Goal: Use online tool/utility: Use online tool/utility

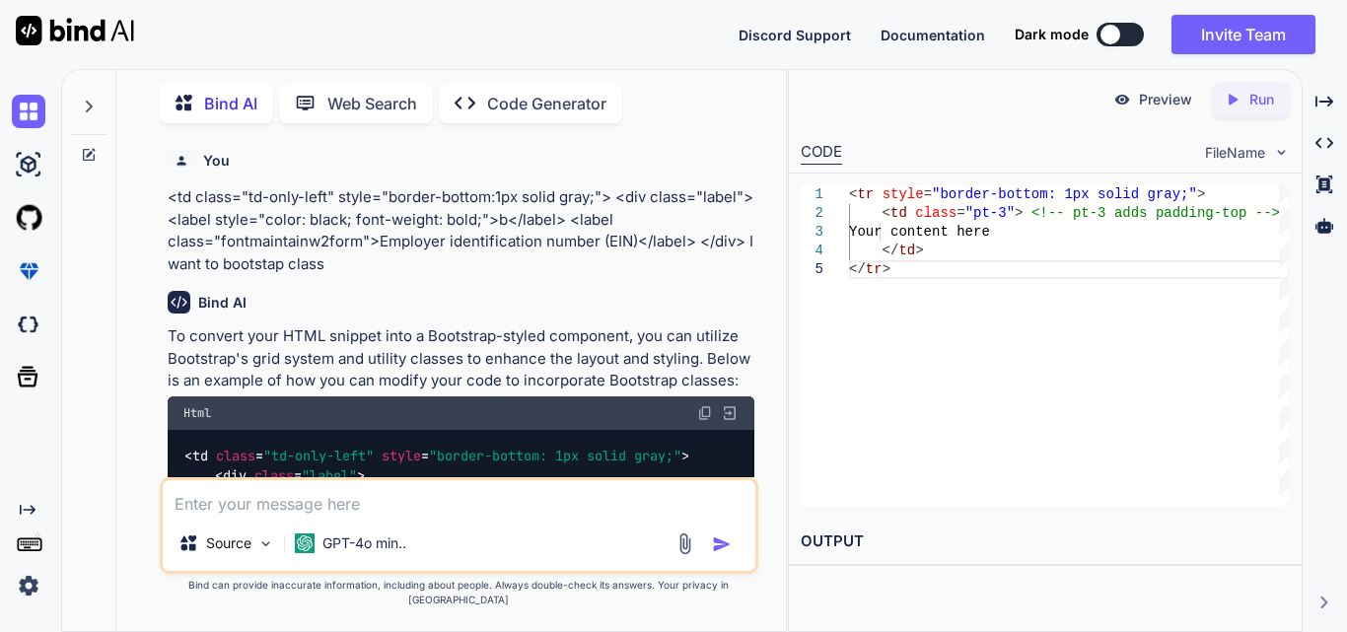
scroll to position [4953, 0]
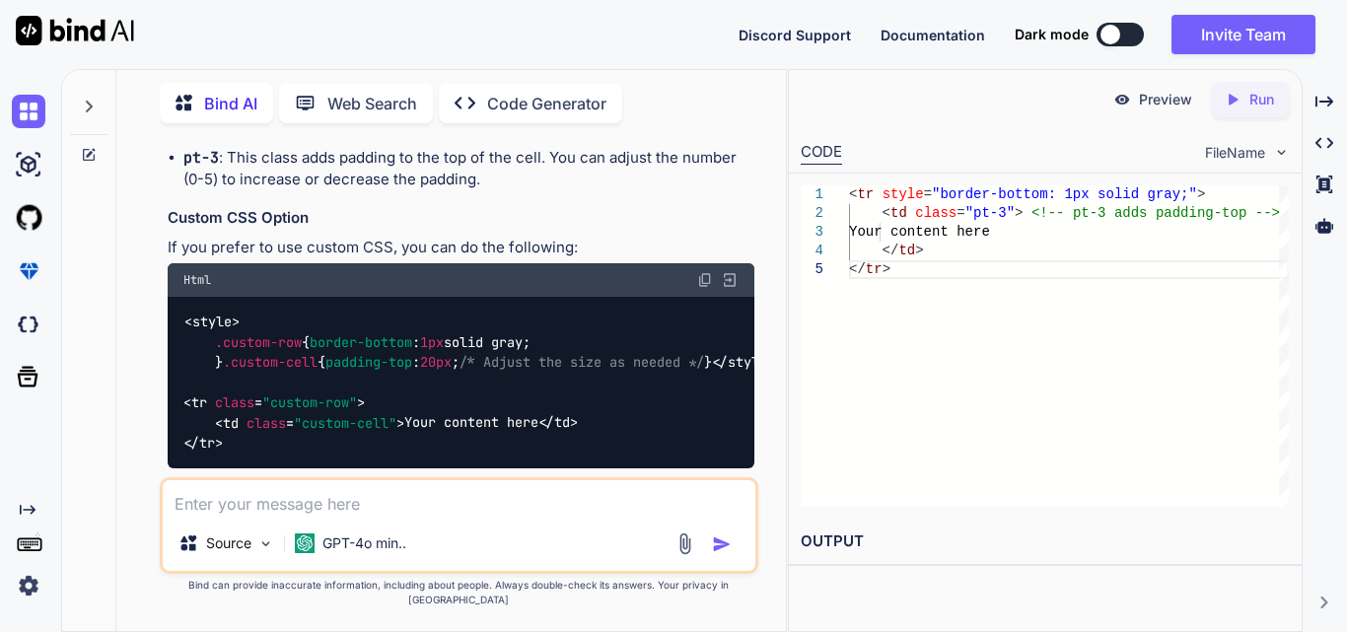
type textarea "x"
type textarea "<td class="text-center"> <label class="custom-label">E-Filing Worksheet</label>…"
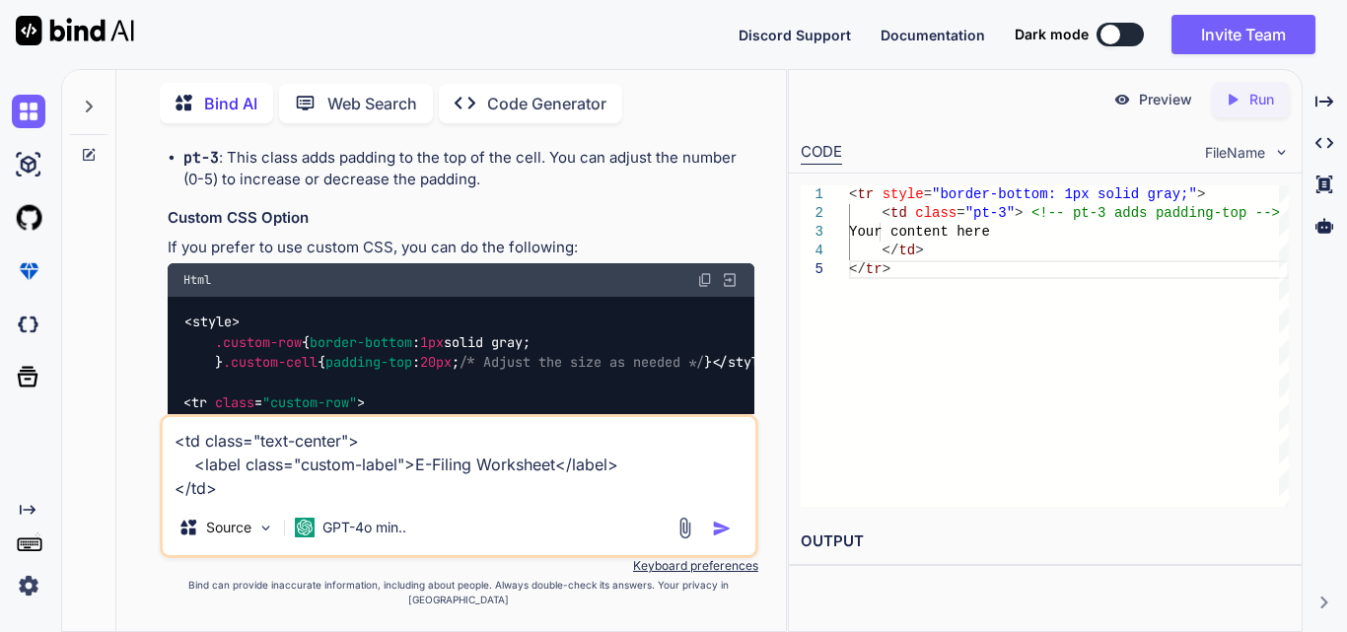
type textarea "x"
type textarea "<td class="text-center"> <label class="custom-label">E-Filing Worksheet</label>…"
type textarea "x"
type textarea "<td class="text-center"> <label class="custom-label">E-Filing Worksheet</label>…"
type textarea "x"
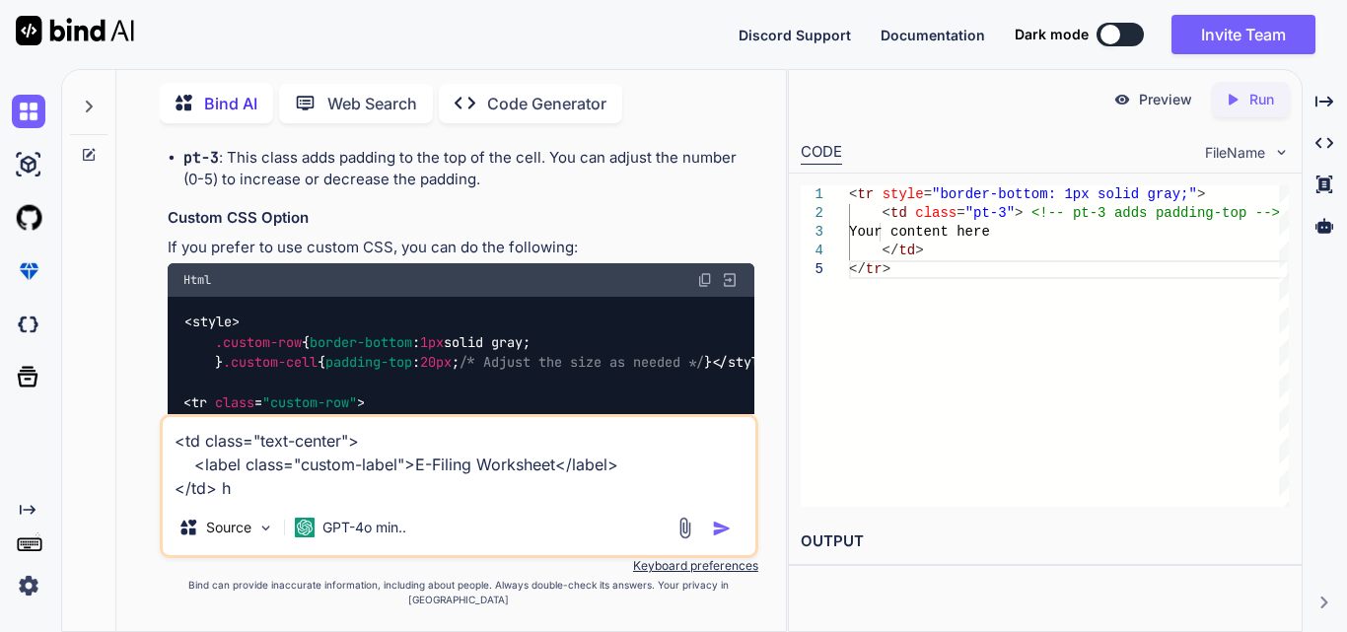
type textarea "<td class="text-center"> <label class="custom-label">E-Filing Worksheet</label>…"
type textarea "x"
type textarea "<td class="text-center"> <label class="custom-label">E-Filing Worksheet</label>…"
type textarea "x"
type textarea "<td class="text-center"> <label class="custom-label">E-Filing Worksheet</label>…"
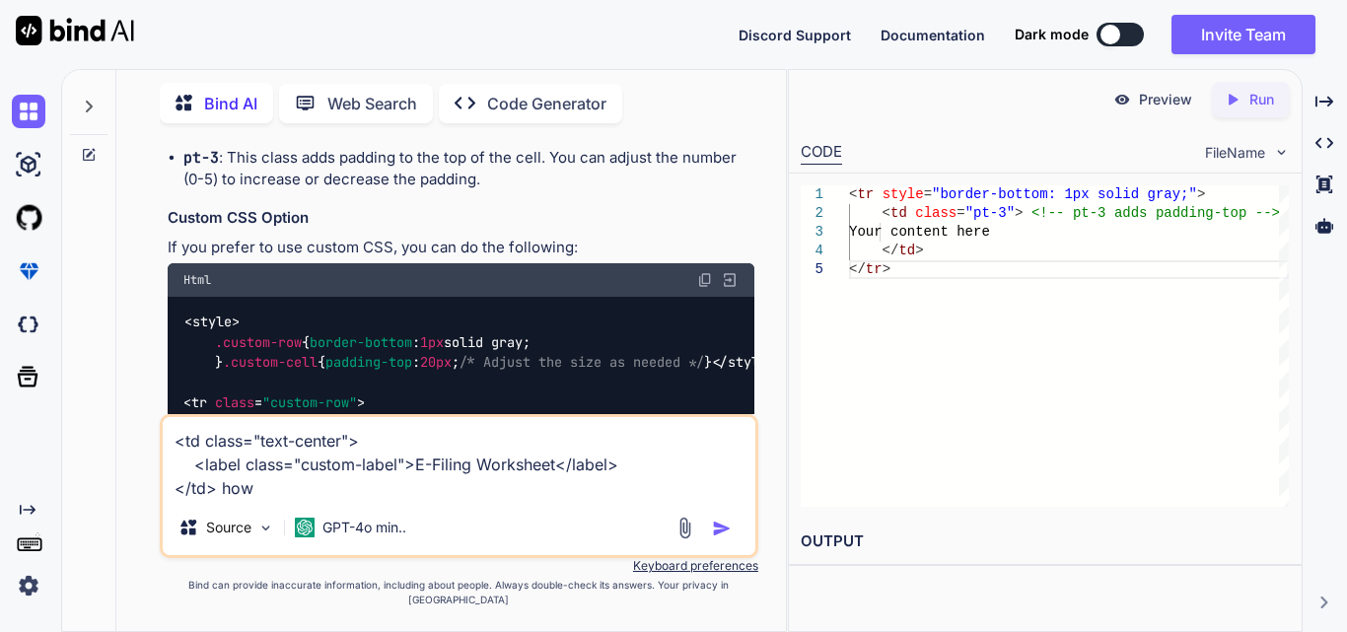
type textarea "x"
type textarea "<td class="text-center"> <label class="custom-label">E-Filing Worksheet</label>…"
type textarea "x"
type textarea "<td class="text-center"> <label class="custom-label">E-Filing Worksheet</label>…"
type textarea "x"
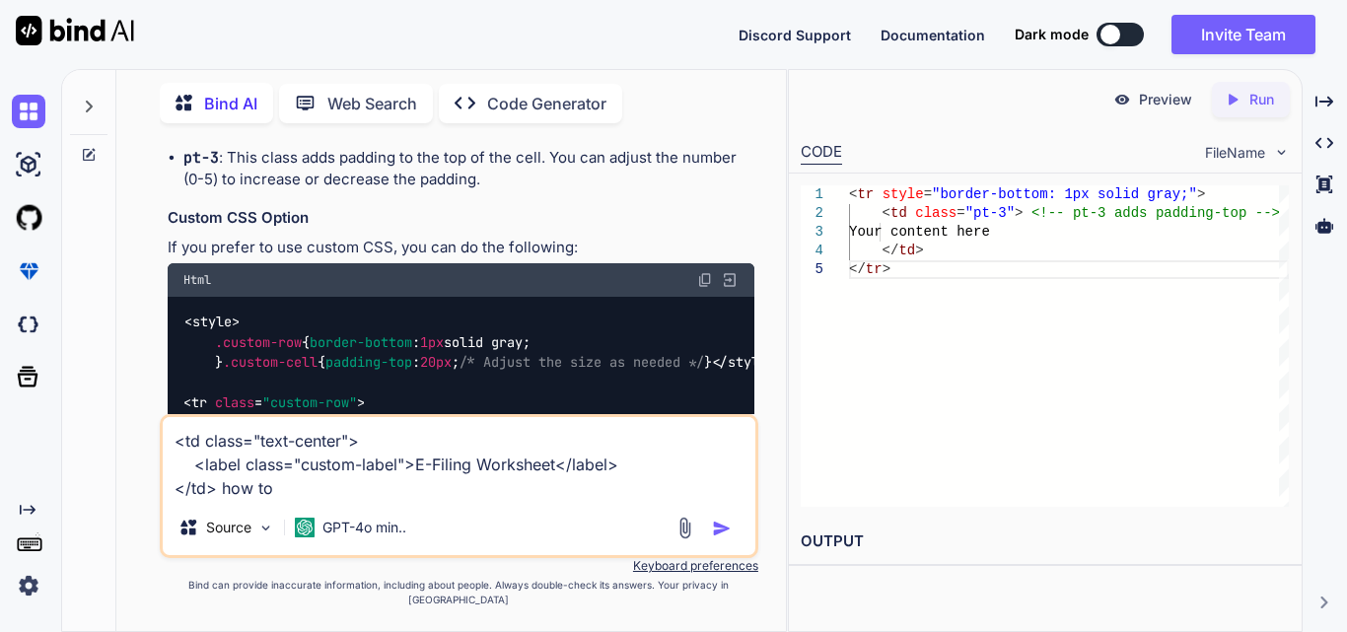
type textarea "<td class="text-center"> <label class="custom-label">E-Filing Worksheet</label>…"
type textarea "x"
type textarea "<td class="text-center"> <label class="custom-label">E-Filing Worksheet</label>…"
type textarea "x"
type textarea "<td class="text-center"> <label class="custom-label">E-Filing Worksheet</label>…"
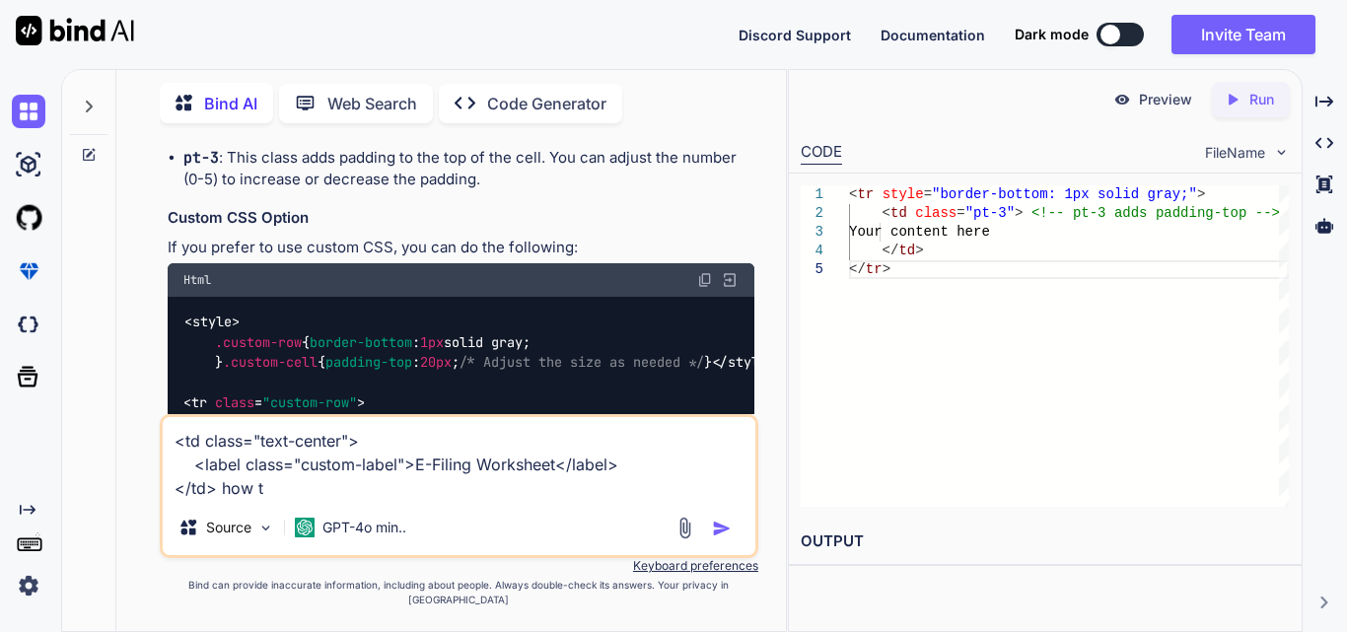
type textarea "x"
type textarea "<td class="text-center"> <label class="custom-label">E-Filing Worksheet</label>…"
type textarea "x"
type textarea "<td class="text-center"> <label class="custom-label">E-Filing Worksheet</label>…"
type textarea "x"
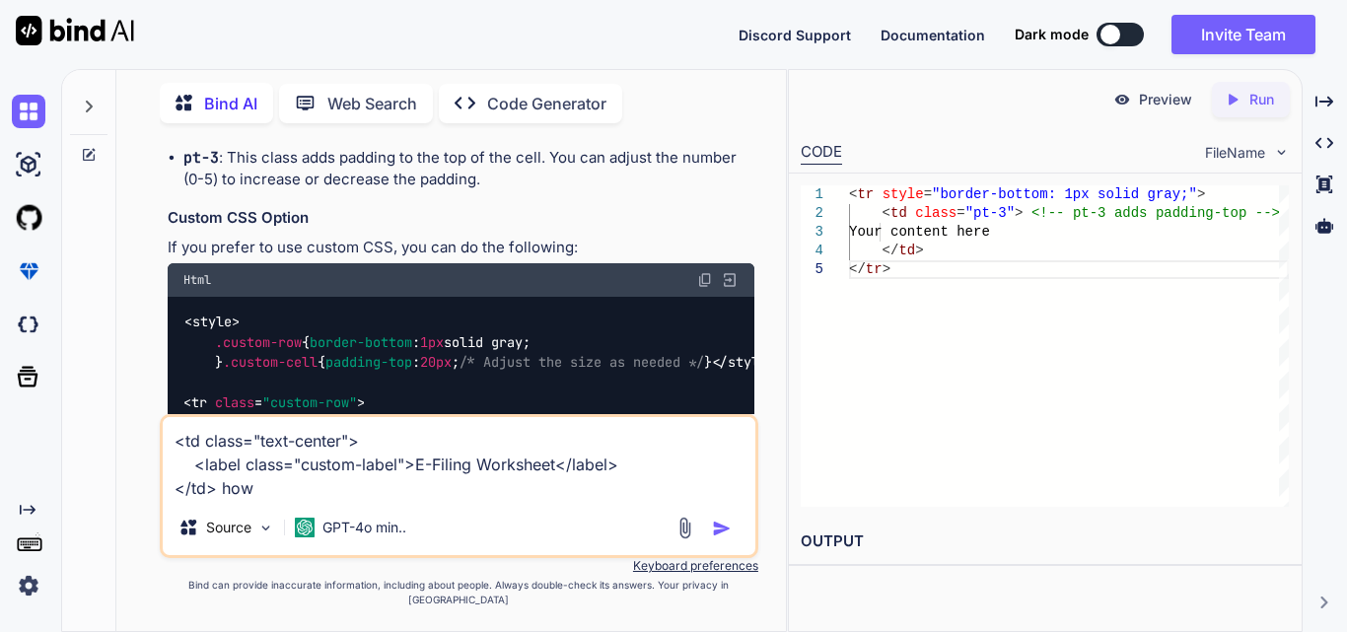
type textarea "<td class="text-center"> <label class="custom-label">E-Filing Worksheet</label>…"
type textarea "x"
type textarea "<td class="text-center"> <label class="custom-label">E-Filing Worksheet</label>…"
type textarea "x"
type textarea "<td class="text-center"> <label class="custom-label">E-Filing Worksheet</label>…"
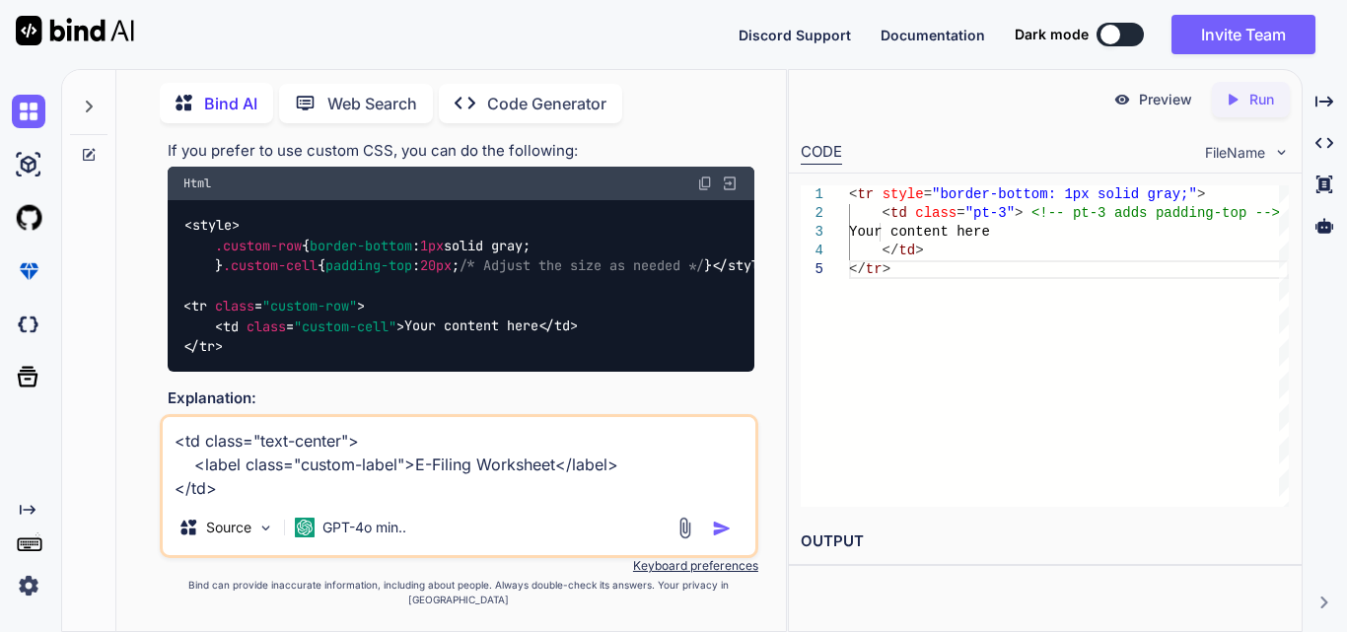
scroll to position [5051, 0]
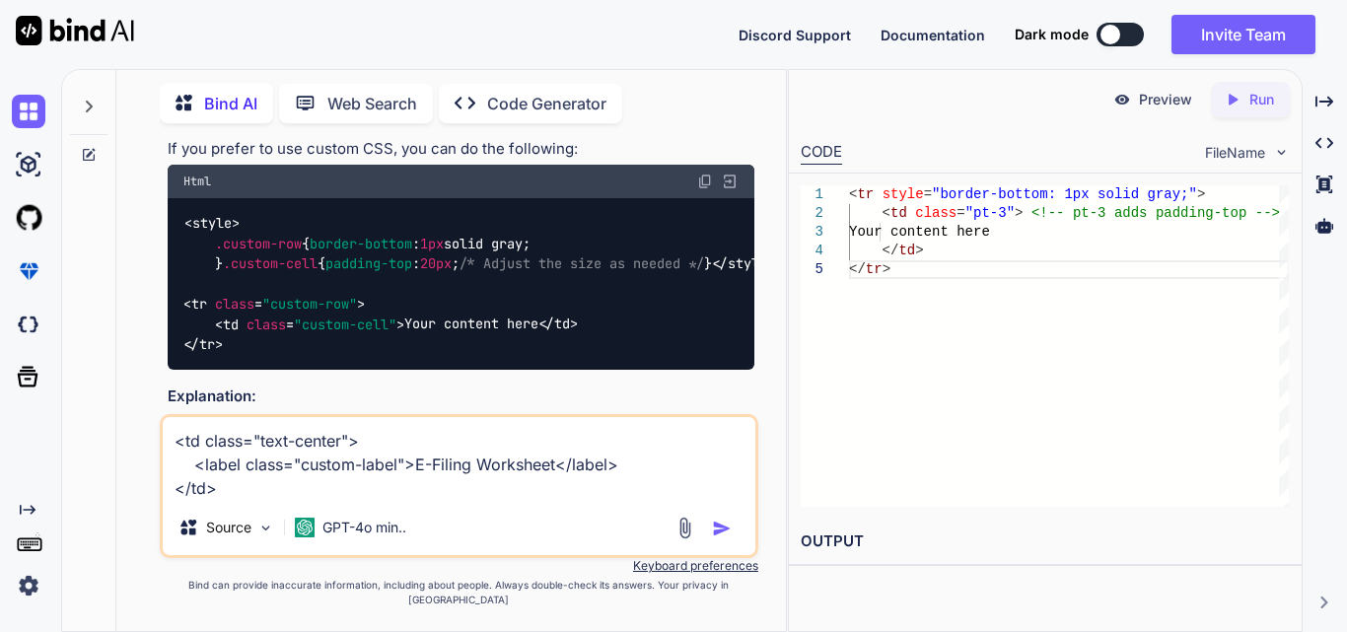
drag, startPoint x: 272, startPoint y: 502, endPoint x: 162, endPoint y: 462, distance: 117.6
click at [163, 462] on textarea "<td class="text-center"> <label class="custom-label">E-Filing Worksheet</label>…" at bounding box center [459, 458] width 593 height 83
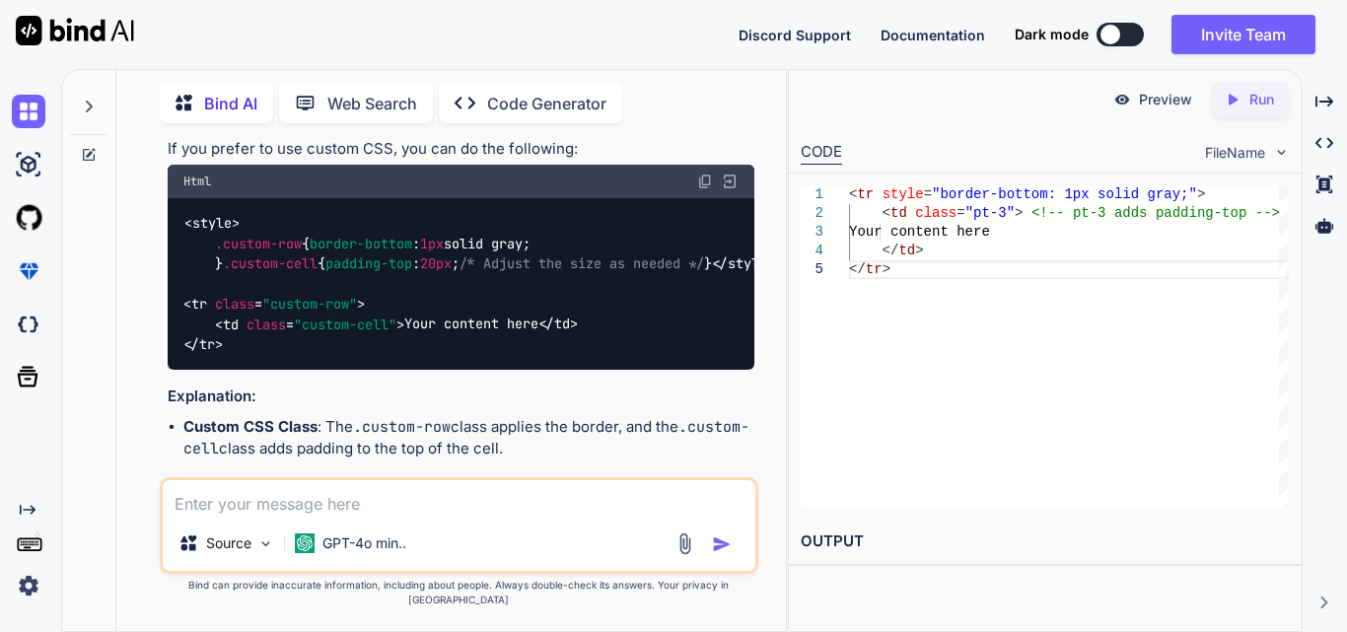
drag, startPoint x: 335, startPoint y: 201, endPoint x: 303, endPoint y: 198, distance: 32.7
copy span "pt-3"
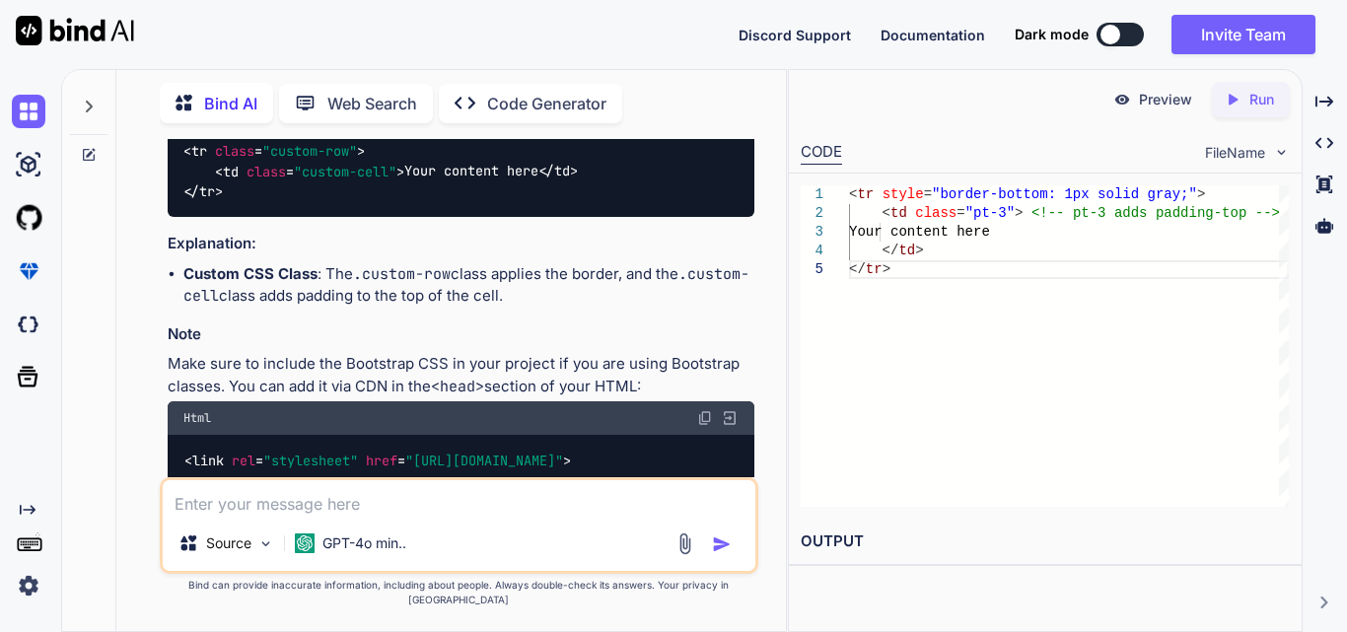
scroll to position [5347, 0]
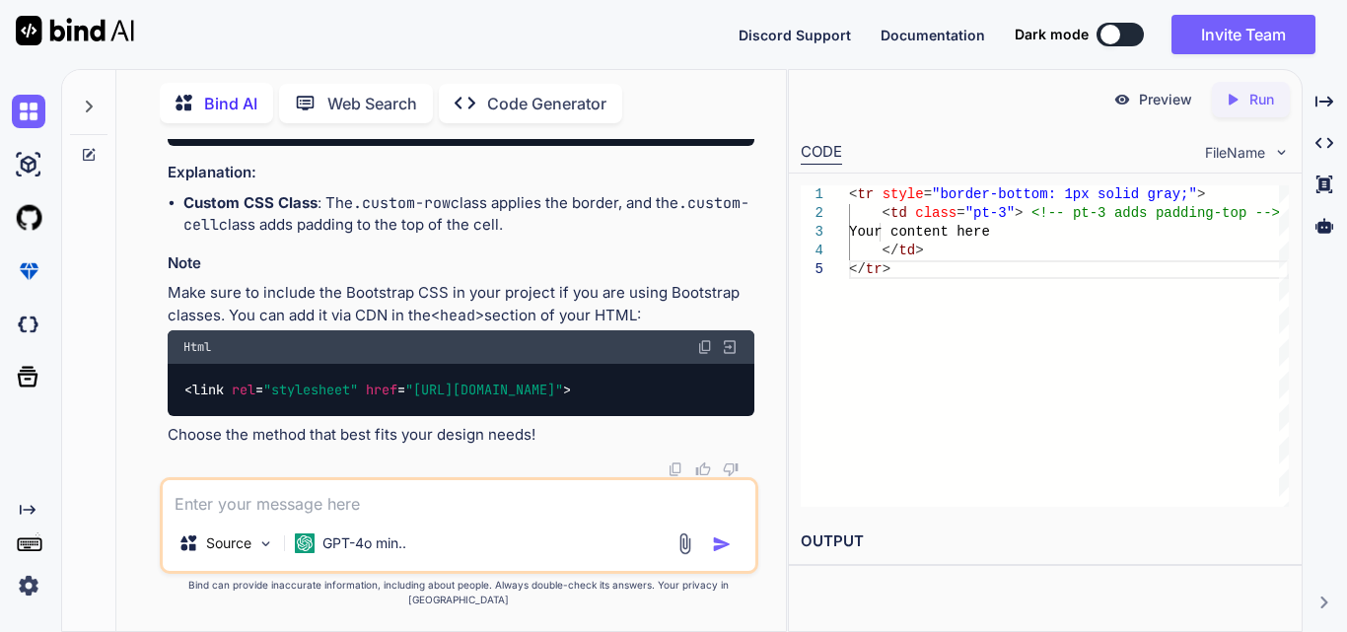
click at [240, 513] on textarea at bounding box center [459, 498] width 593 height 36
paste textarea "<tr> <td> <div class="tdCommonPaddingw2form-1" style="width: 97%;"> <div class=…"
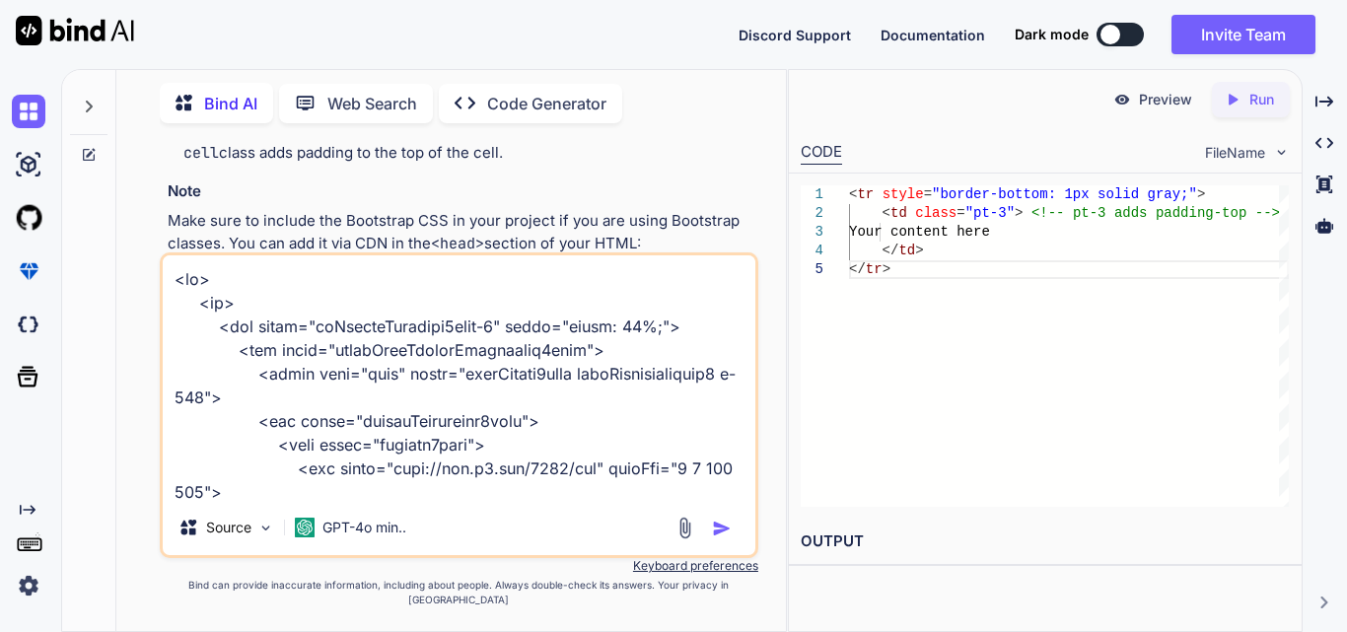
scroll to position [617, 0]
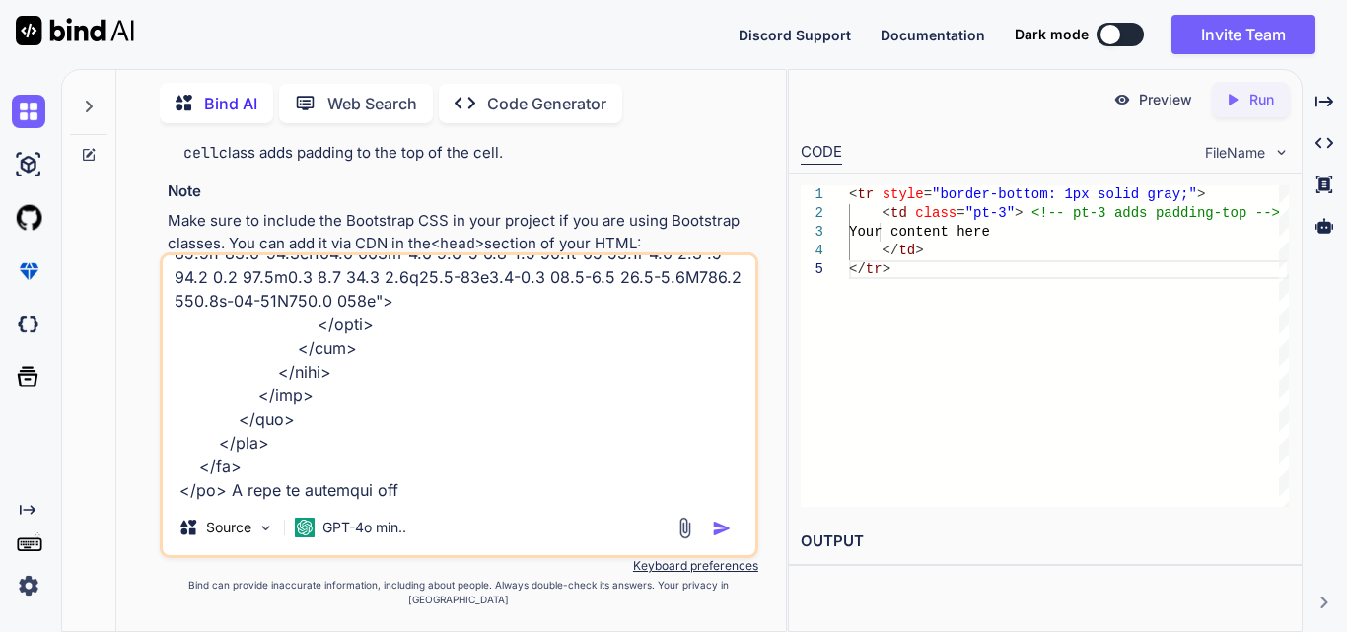
type textarea "<tr> <td> <div class="tdCommonPaddingw2form-1" style="width: 97%;"> <div class=…"
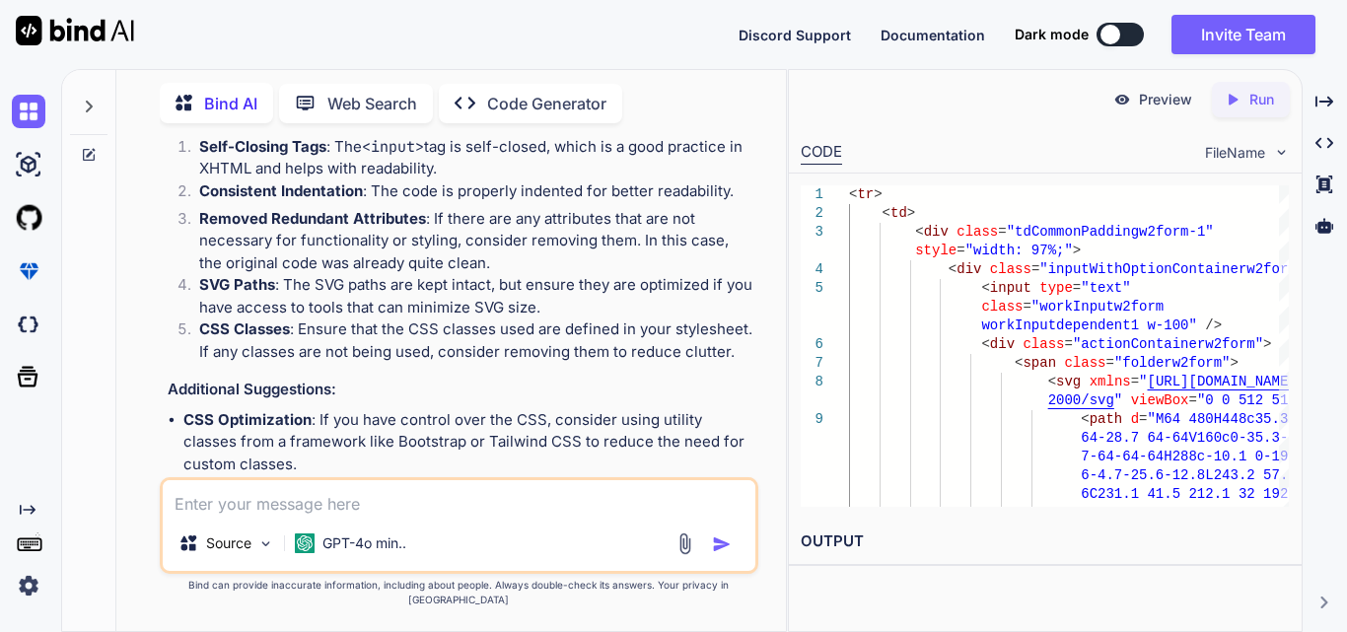
scroll to position [6542, 0]
